Goal: Information Seeking & Learning: Learn about a topic

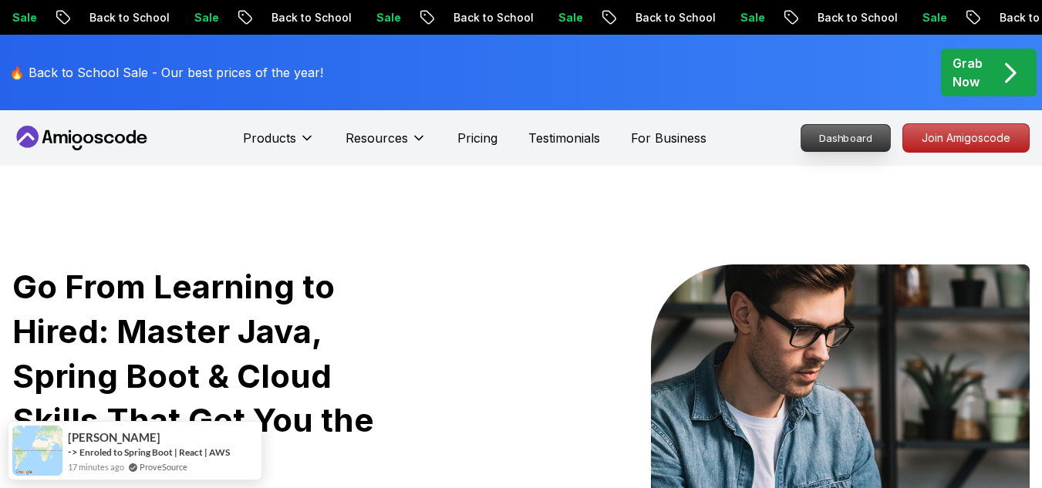
click at [823, 144] on p "Dashboard" at bounding box center [845, 138] width 89 height 26
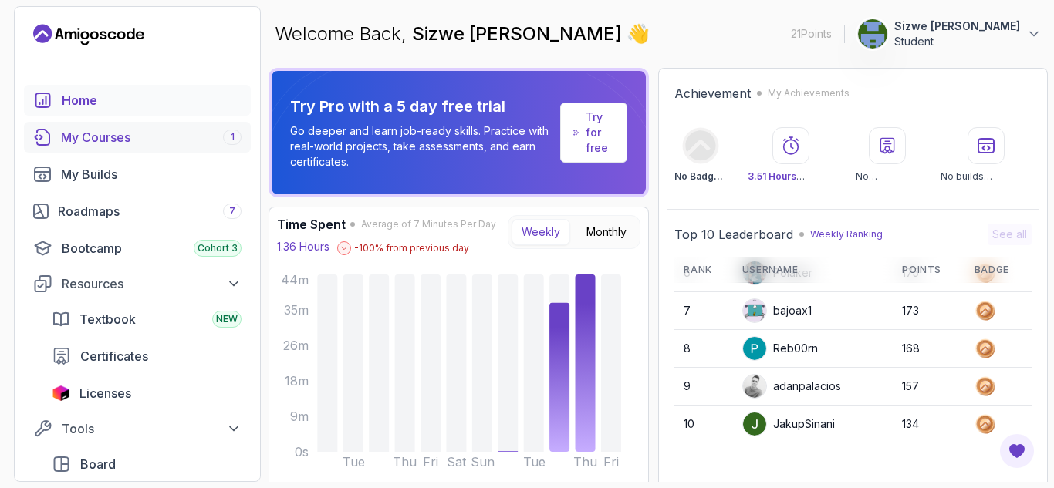
click at [183, 135] on div "My Courses 1" at bounding box center [151, 137] width 180 height 19
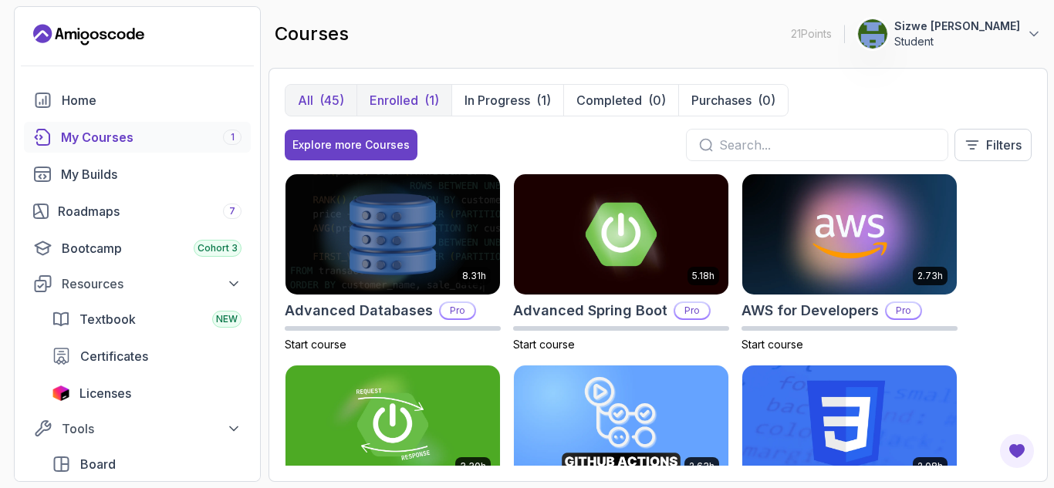
click at [393, 94] on p "Enrolled" at bounding box center [393, 100] width 49 height 19
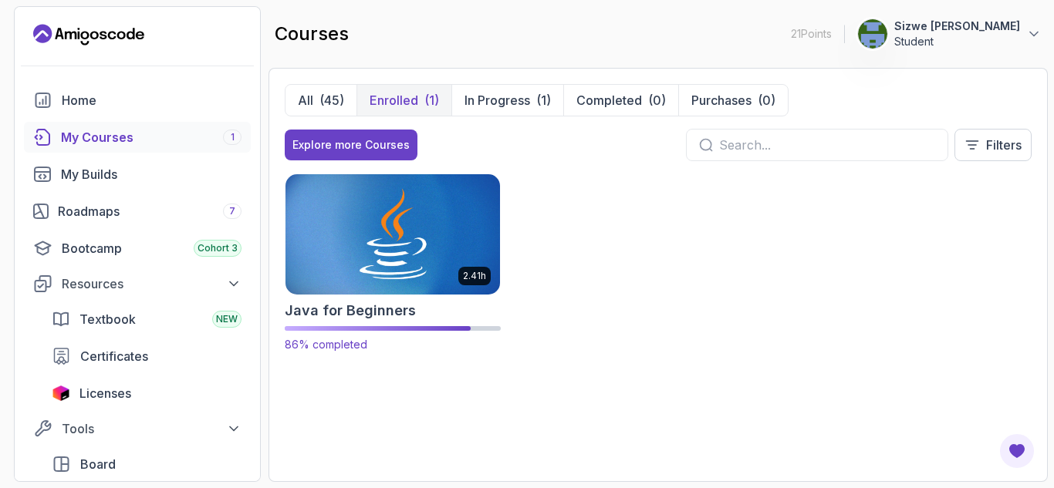
click at [423, 258] on img at bounding box center [392, 234] width 225 height 126
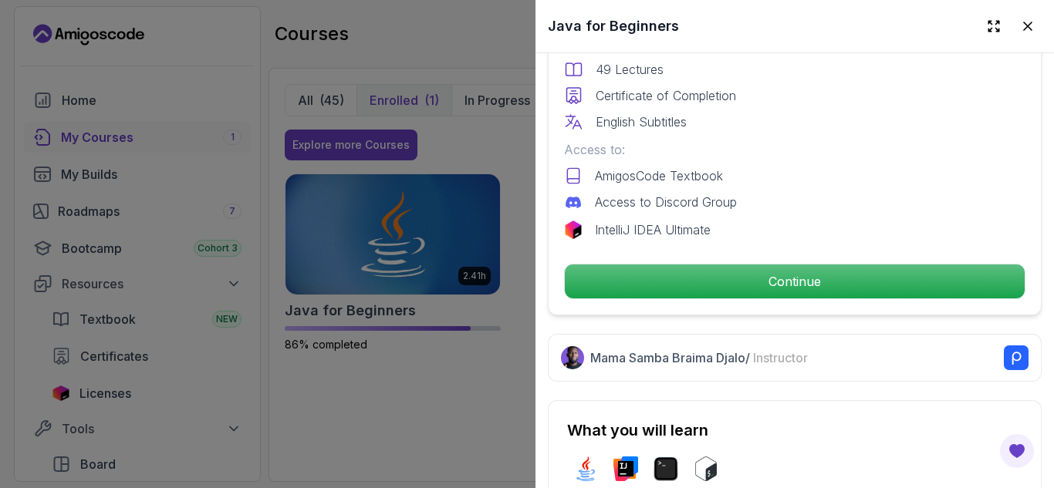
scroll to position [487, 0]
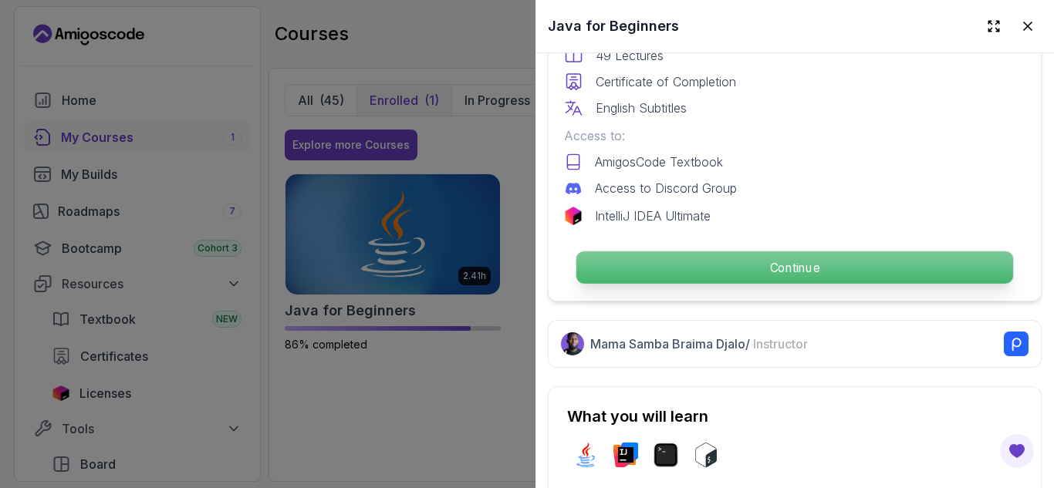
click at [646, 257] on p "Continue" at bounding box center [794, 267] width 437 height 32
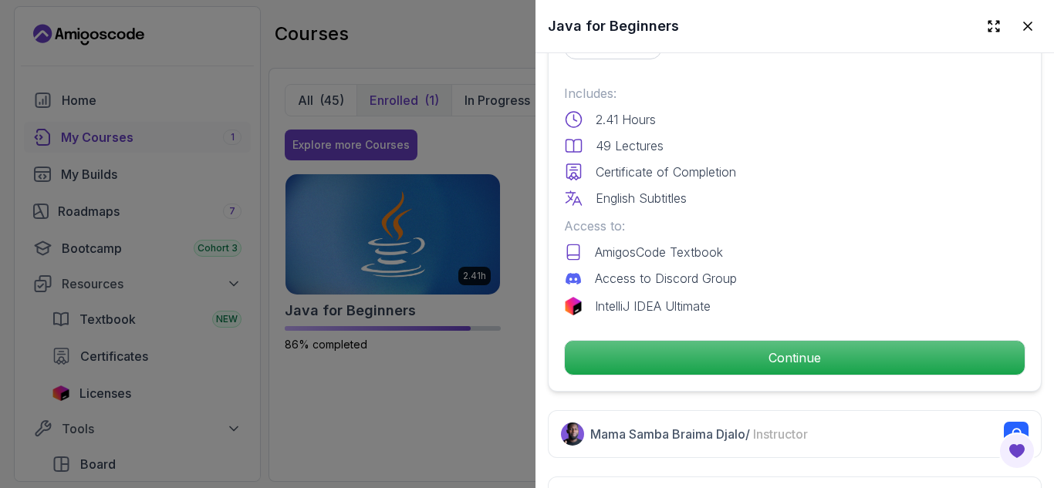
scroll to position [400, 0]
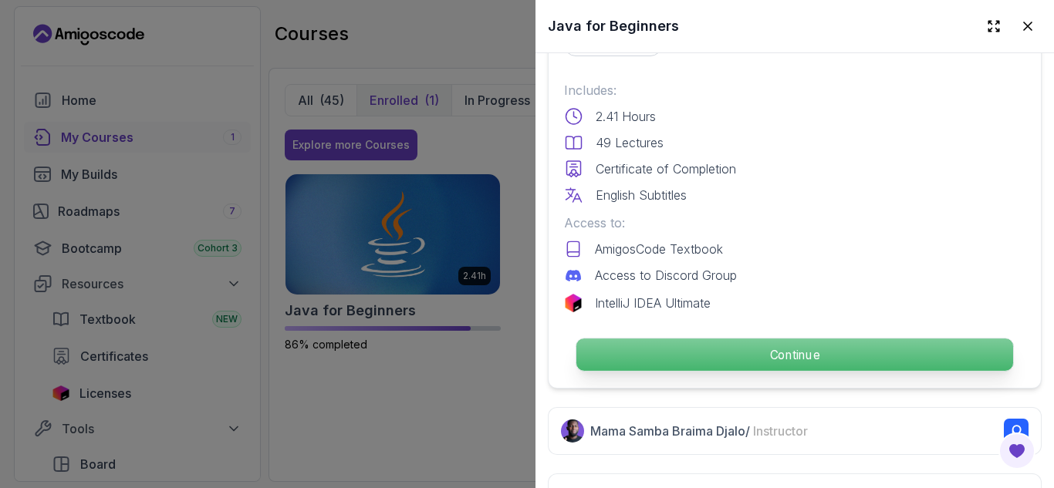
click at [719, 340] on p "Continue" at bounding box center [794, 355] width 437 height 32
click at [742, 348] on p "Continue" at bounding box center [794, 355] width 437 height 32
